Goal: Find specific page/section: Find specific page/section

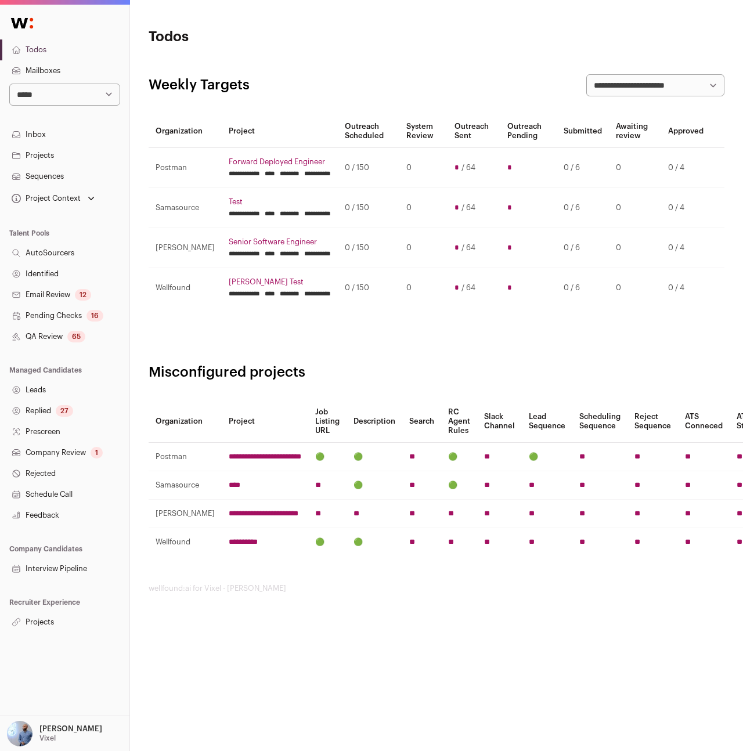
click at [85, 93] on select "**********" at bounding box center [64, 95] width 111 height 22
select select "****"
